Goal: Feedback & Contribution: Submit feedback/report problem

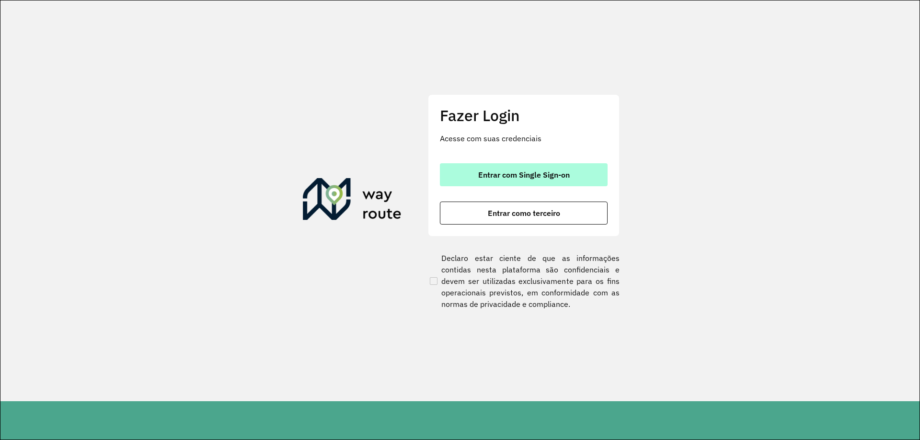
click at [464, 165] on button "Entrar com Single Sign-on" at bounding box center [524, 174] width 168 height 23
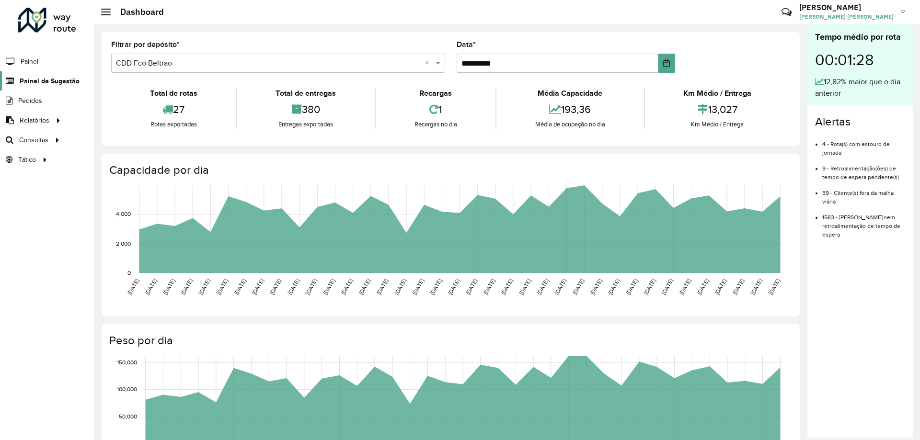
click at [46, 86] on link "Painel de Sugestão" at bounding box center [40, 80] width 80 height 19
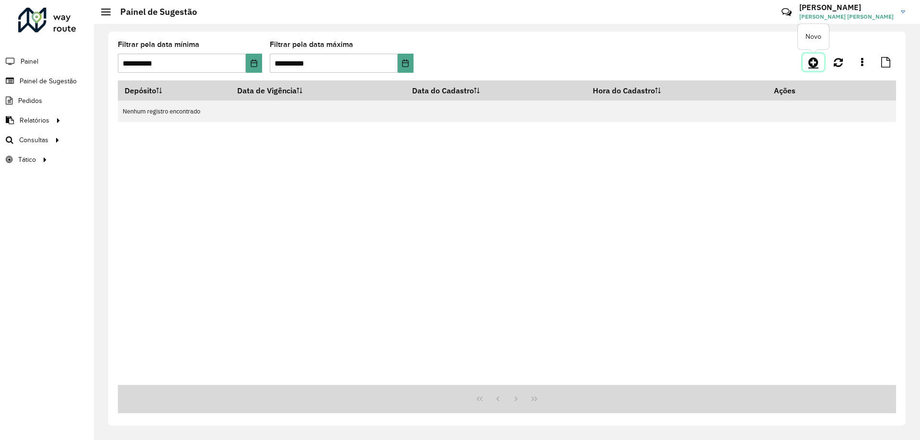
click at [812, 63] on icon at bounding box center [813, 62] width 10 height 11
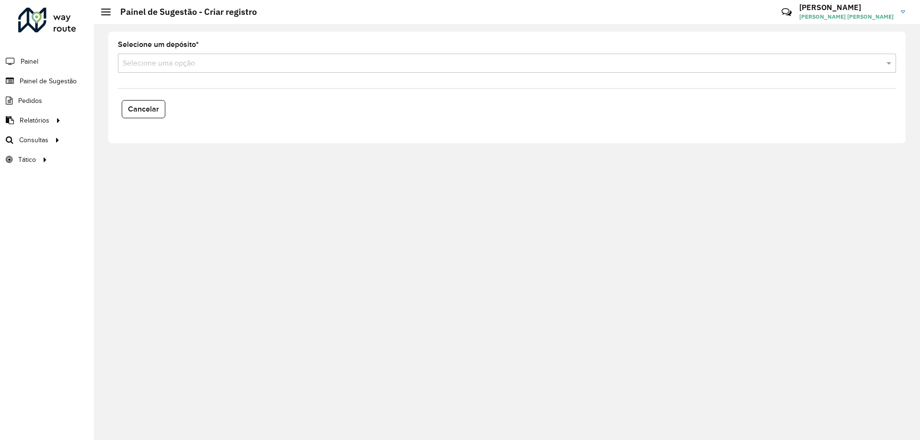
click at [205, 69] on div "Selecione uma opção" at bounding box center [507, 63] width 778 height 19
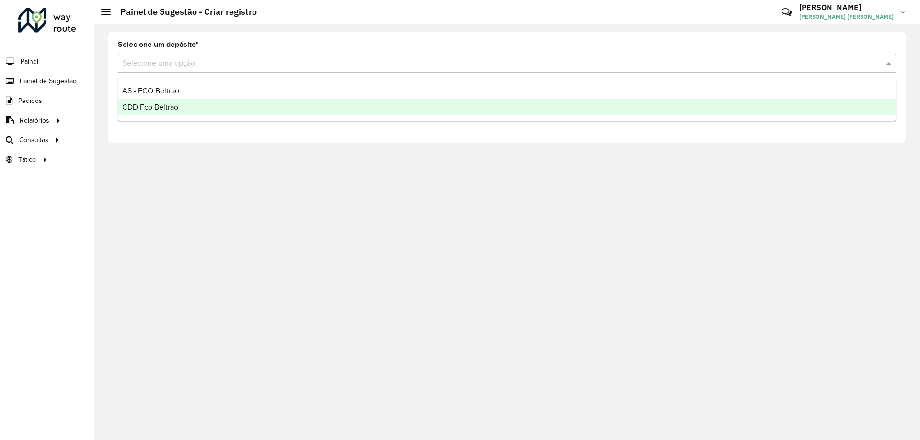
click at [168, 111] on div "CDD Fco Beltrao" at bounding box center [506, 107] width 777 height 16
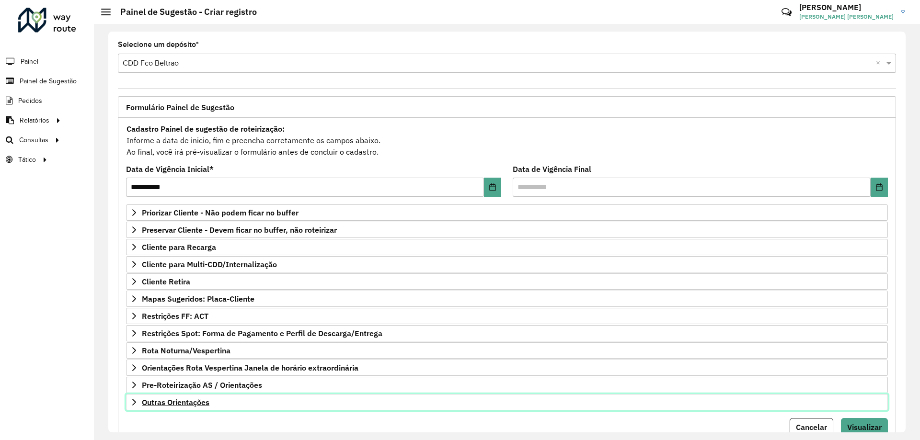
click at [172, 404] on span "Outras Orientações" at bounding box center [176, 403] width 68 height 8
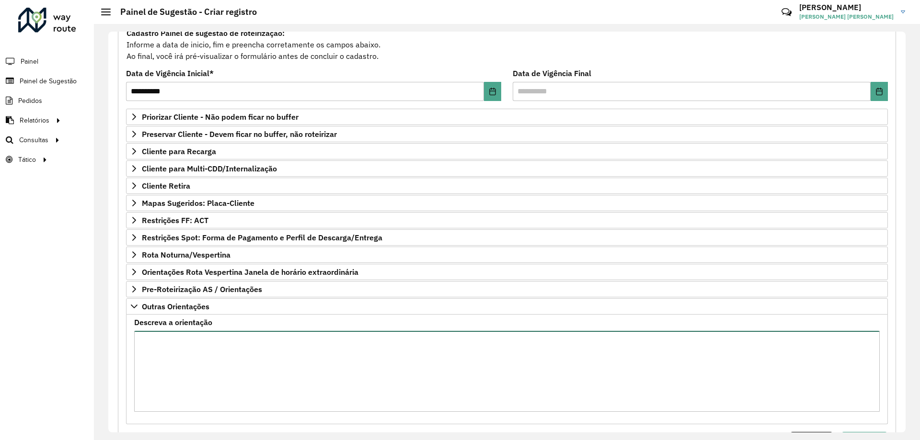
click at [206, 343] on textarea "Descreva a orientação" at bounding box center [506, 371] width 745 height 81
drag, startPoint x: 368, startPoint y: 379, endPoint x: 381, endPoint y: 369, distance: 16.8
click at [368, 378] on textarea "**********" at bounding box center [506, 371] width 745 height 81
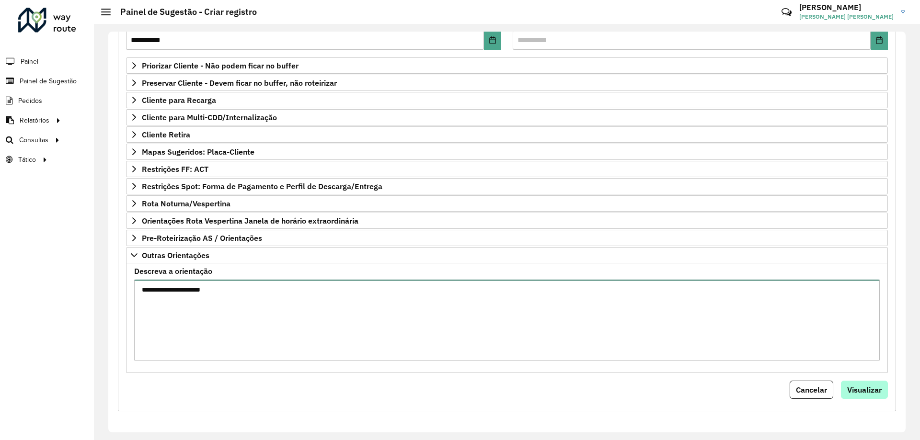
type textarea "**********"
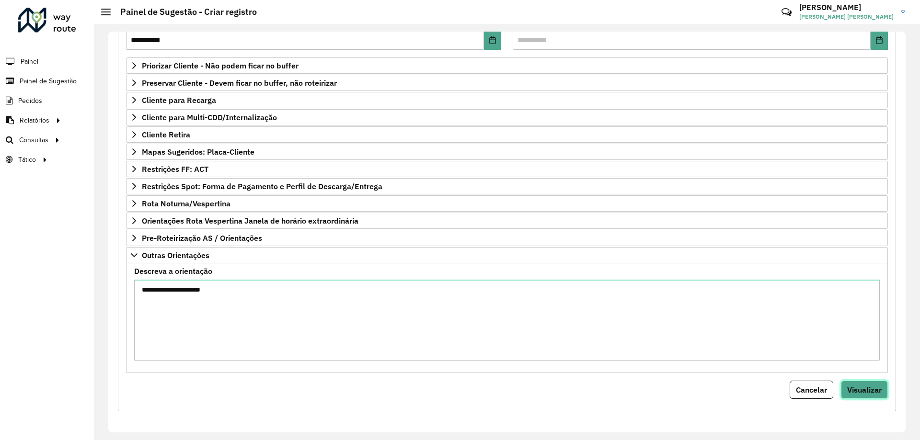
click at [856, 399] on button "Visualizar" at bounding box center [864, 390] width 47 height 18
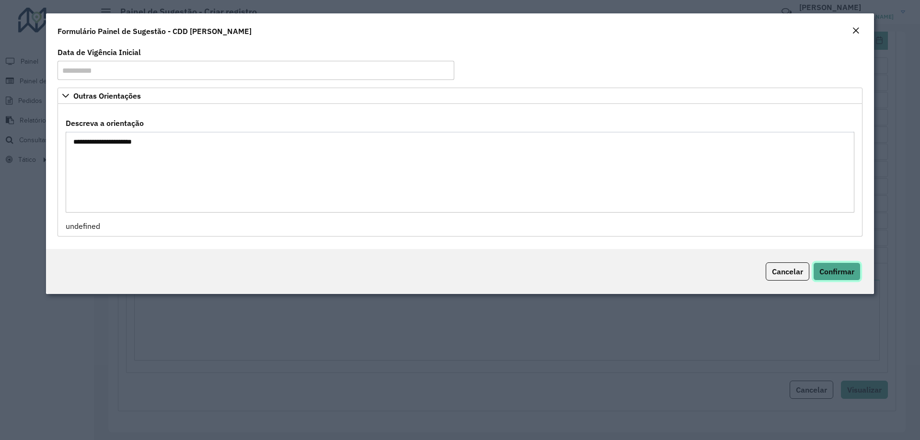
click at [840, 274] on span "Confirmar" at bounding box center [836, 272] width 35 height 10
